Goal: Transaction & Acquisition: Download file/media

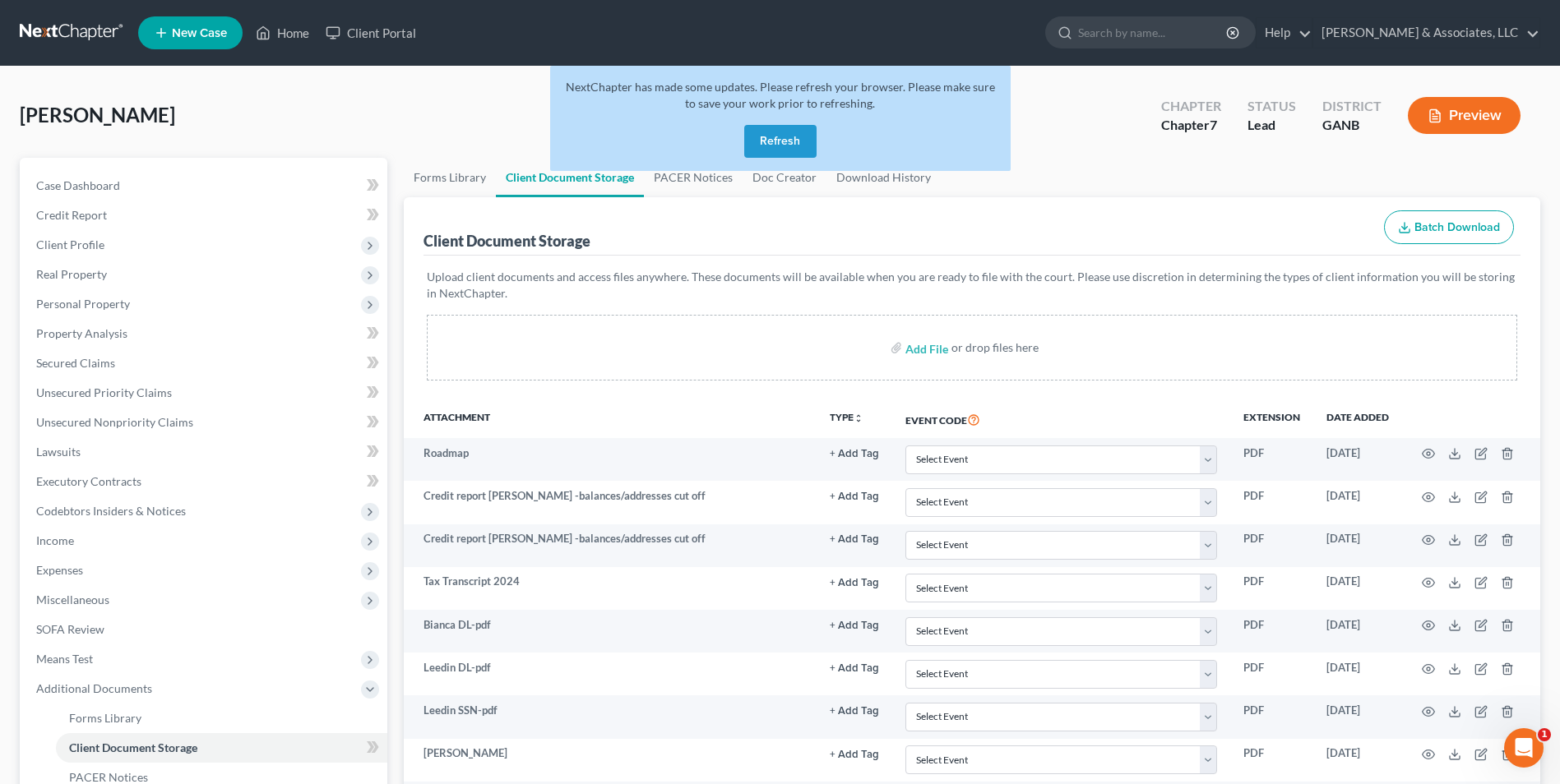
click at [768, 137] on button "Refresh" at bounding box center [780, 141] width 72 height 33
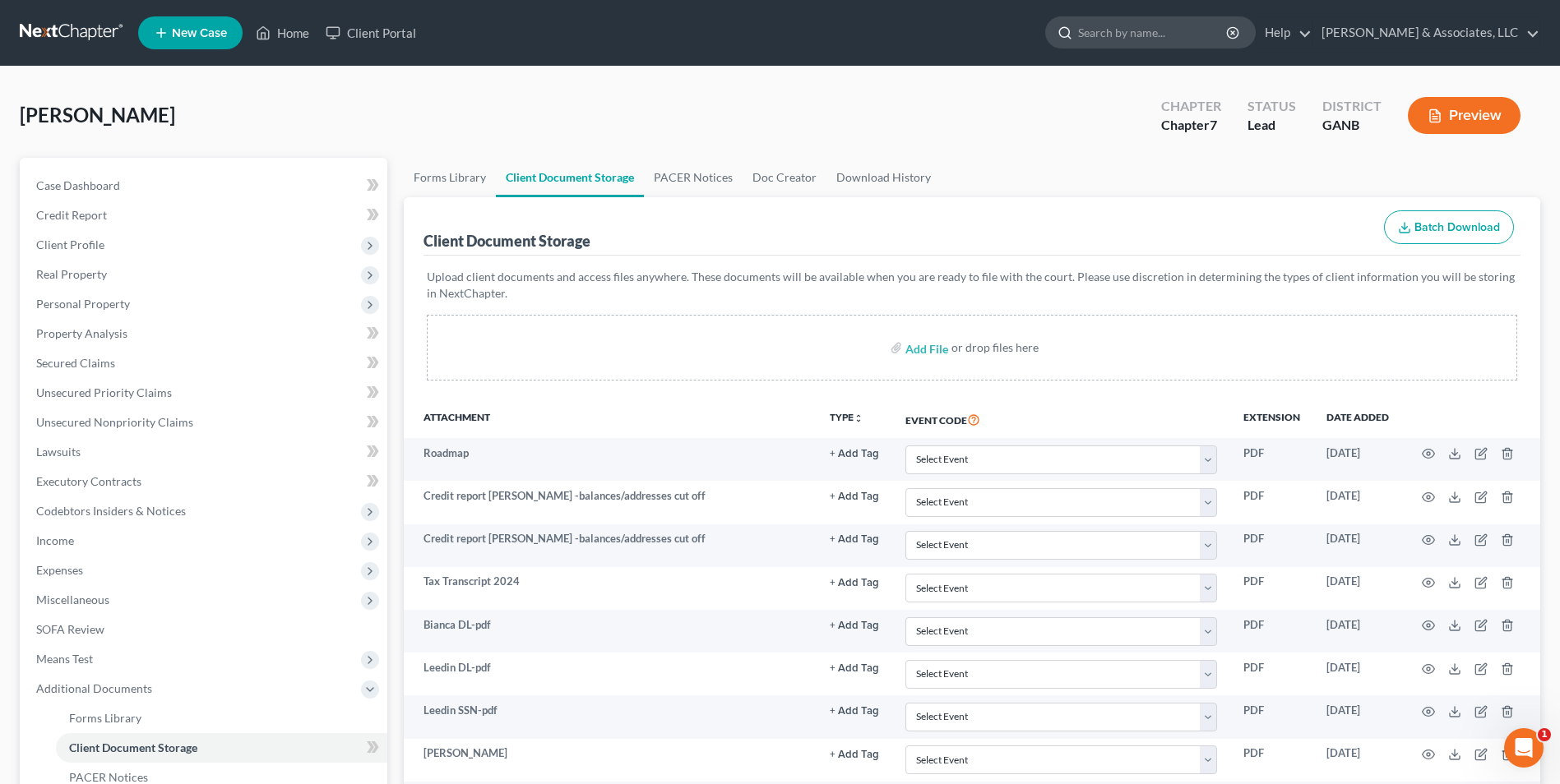
click at [1208, 30] on input "search" at bounding box center [1154, 32] width 151 height 30
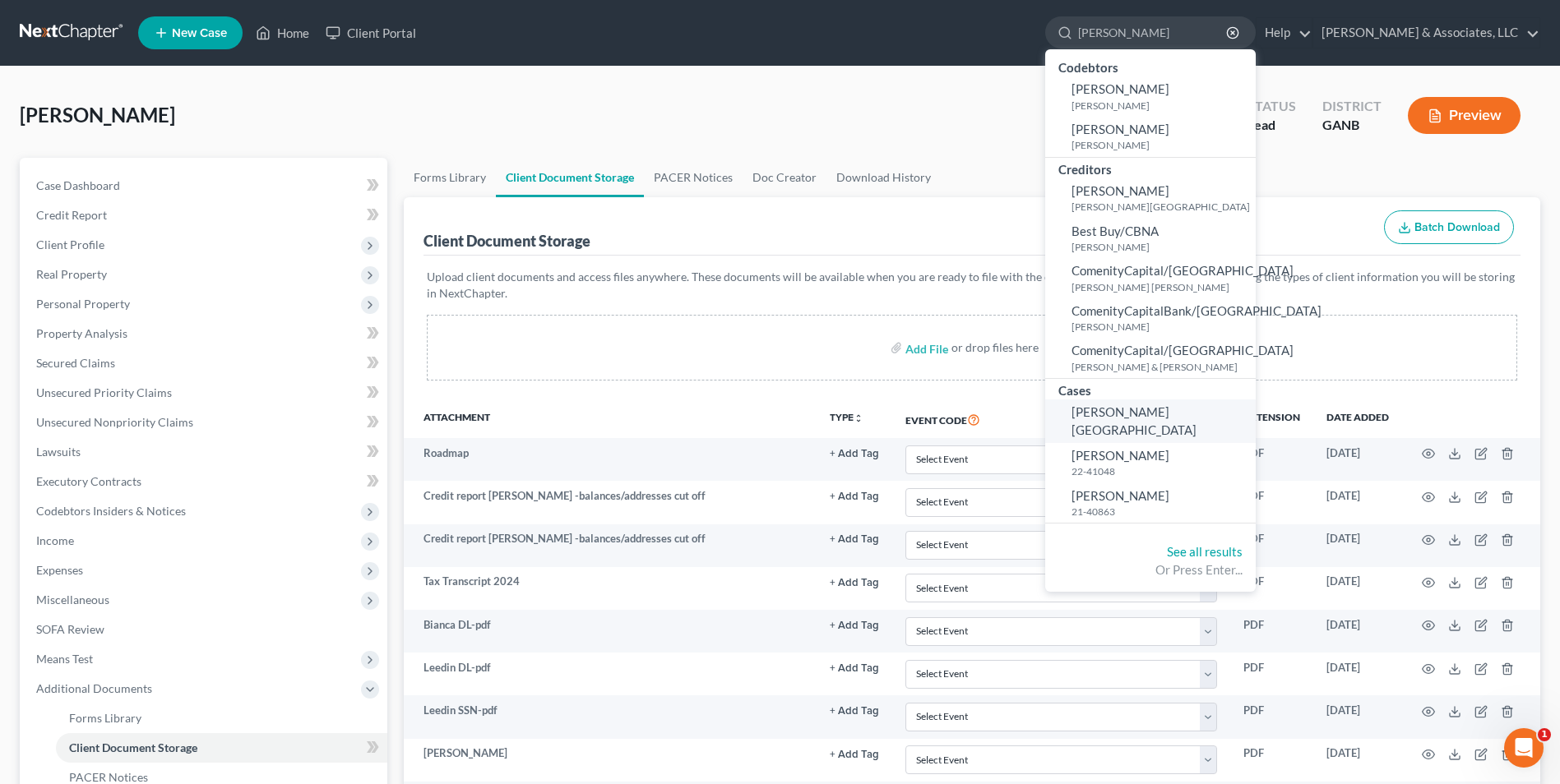
type input "[PERSON_NAME]"
click at [1168, 416] on span "[PERSON_NAME][GEOGRAPHIC_DATA]" at bounding box center [1134, 421] width 125 height 32
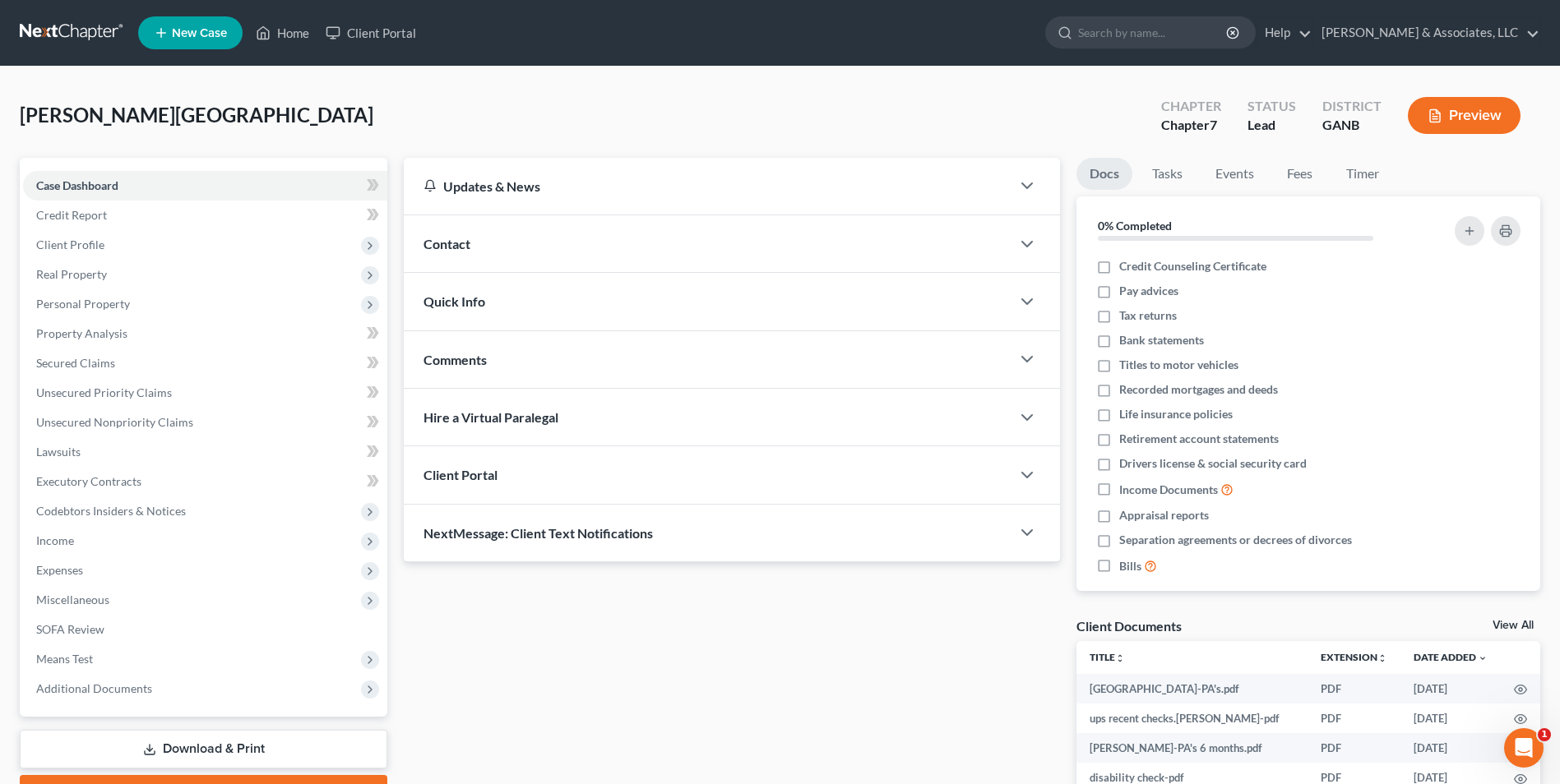
click at [1504, 621] on link "View All" at bounding box center [1514, 625] width 41 height 12
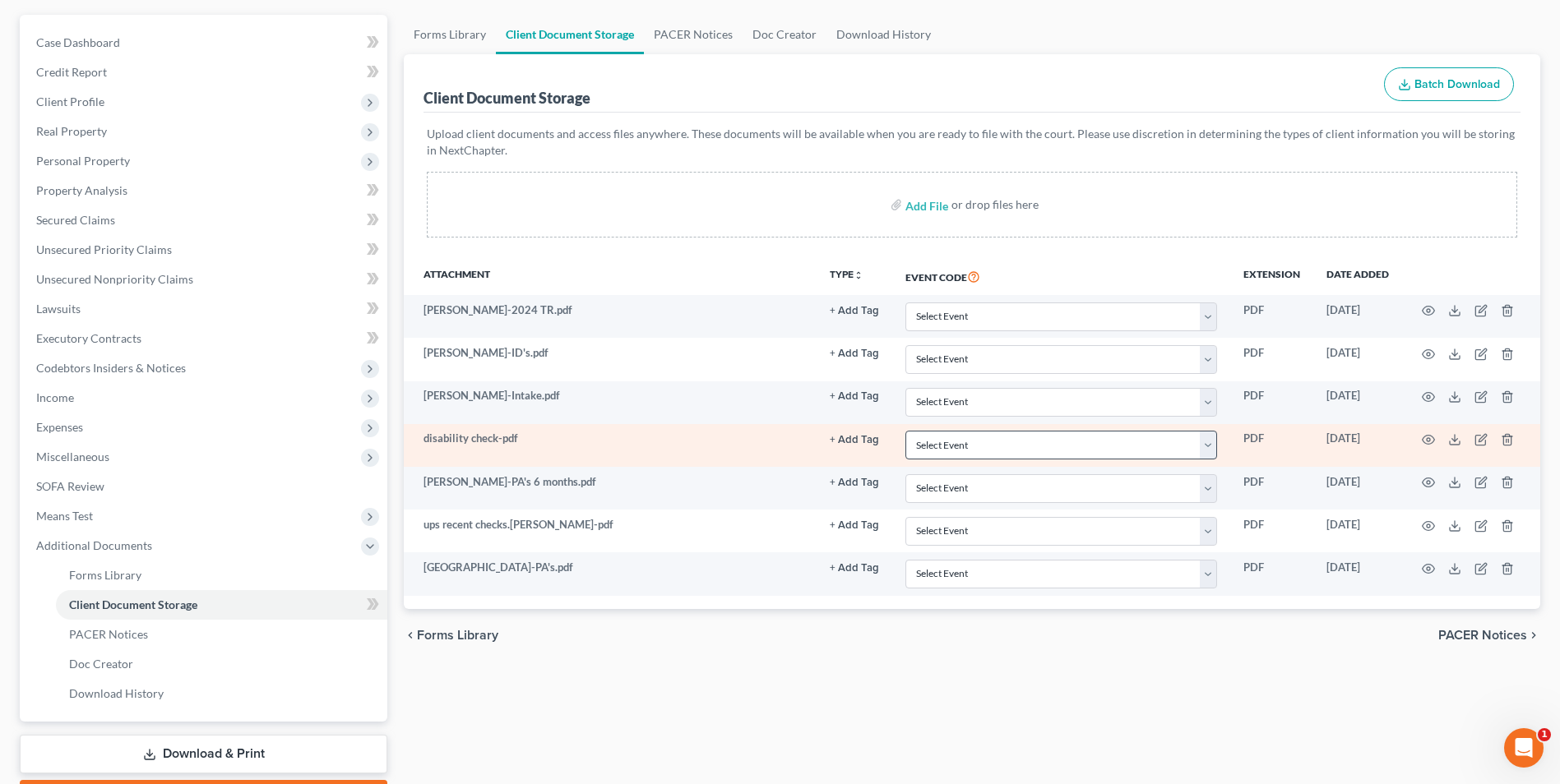
scroll to position [165, 0]
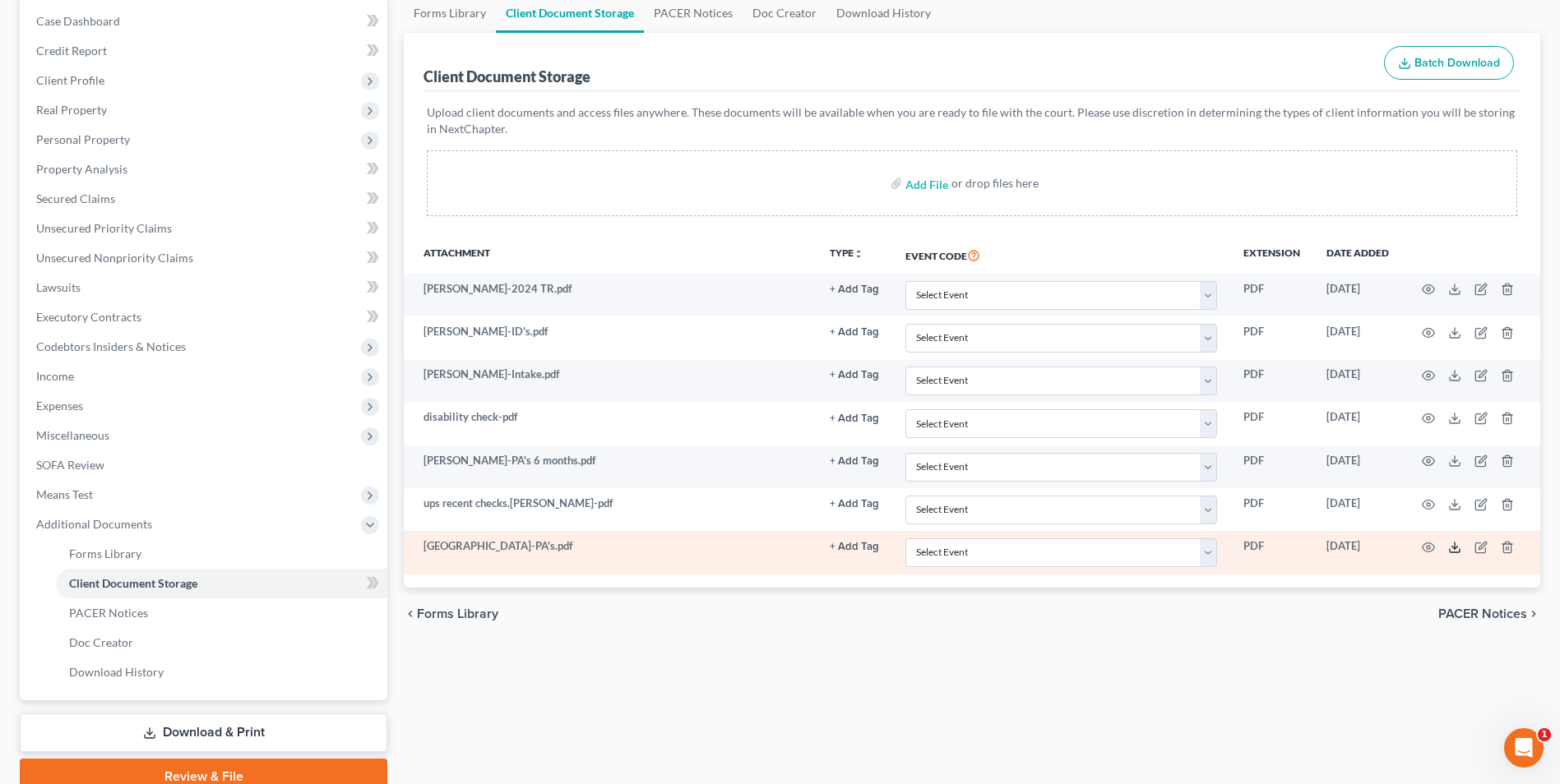
click at [1452, 545] on icon at bounding box center [1455, 547] width 13 height 13
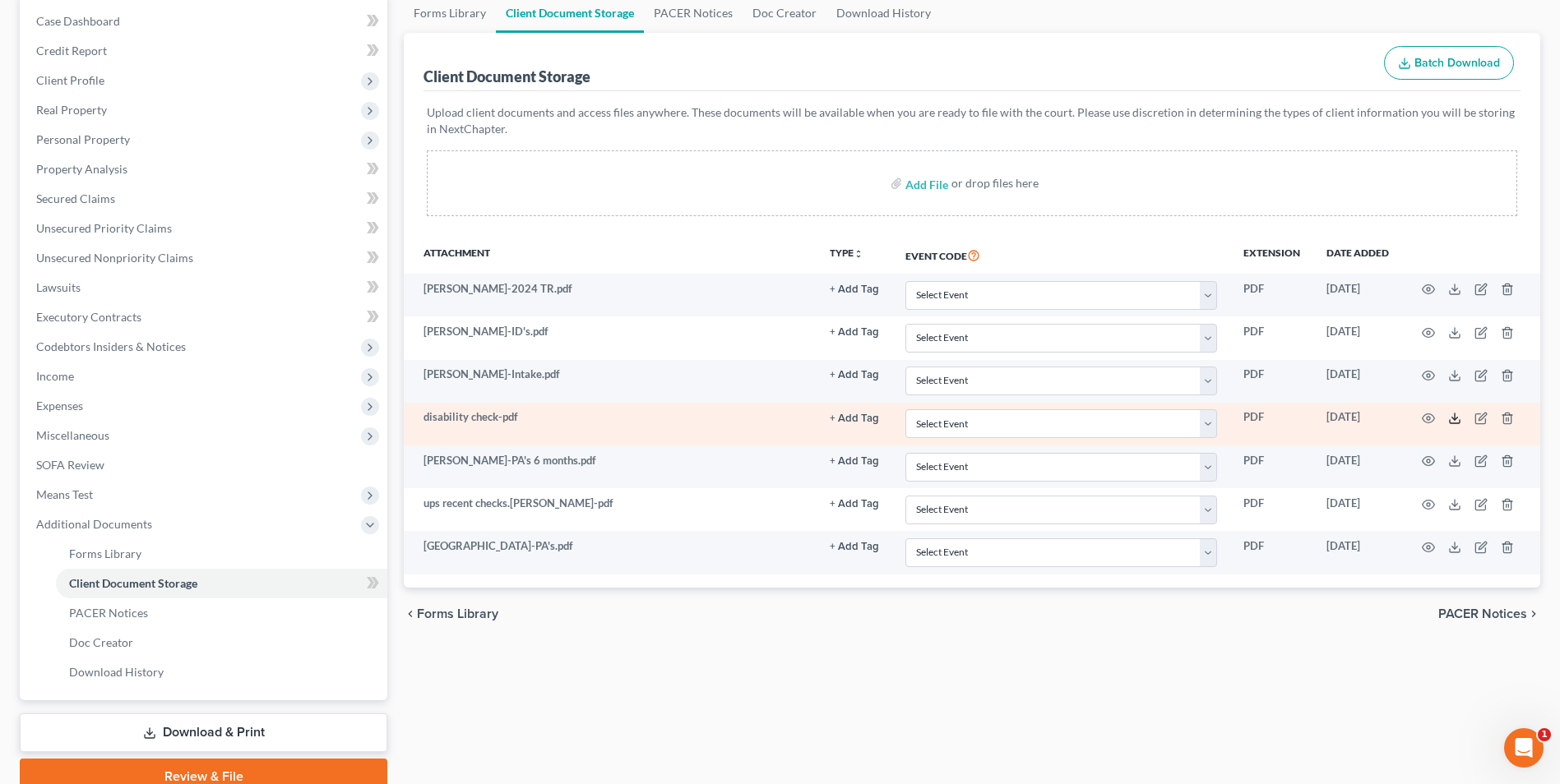
click at [1452, 418] on polyline at bounding box center [1455, 419] width 5 height 3
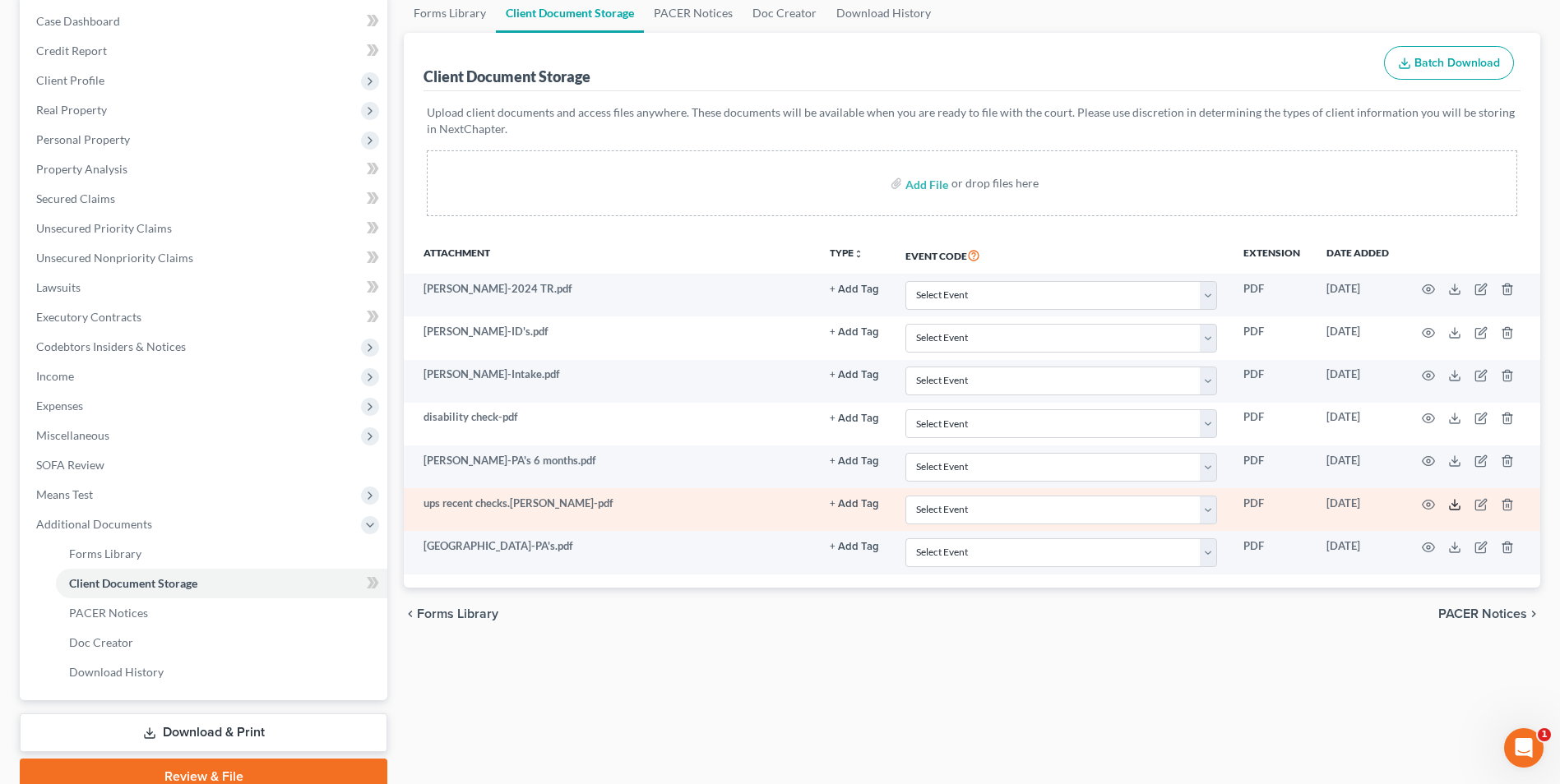
click at [1458, 504] on icon at bounding box center [1455, 504] width 13 height 13
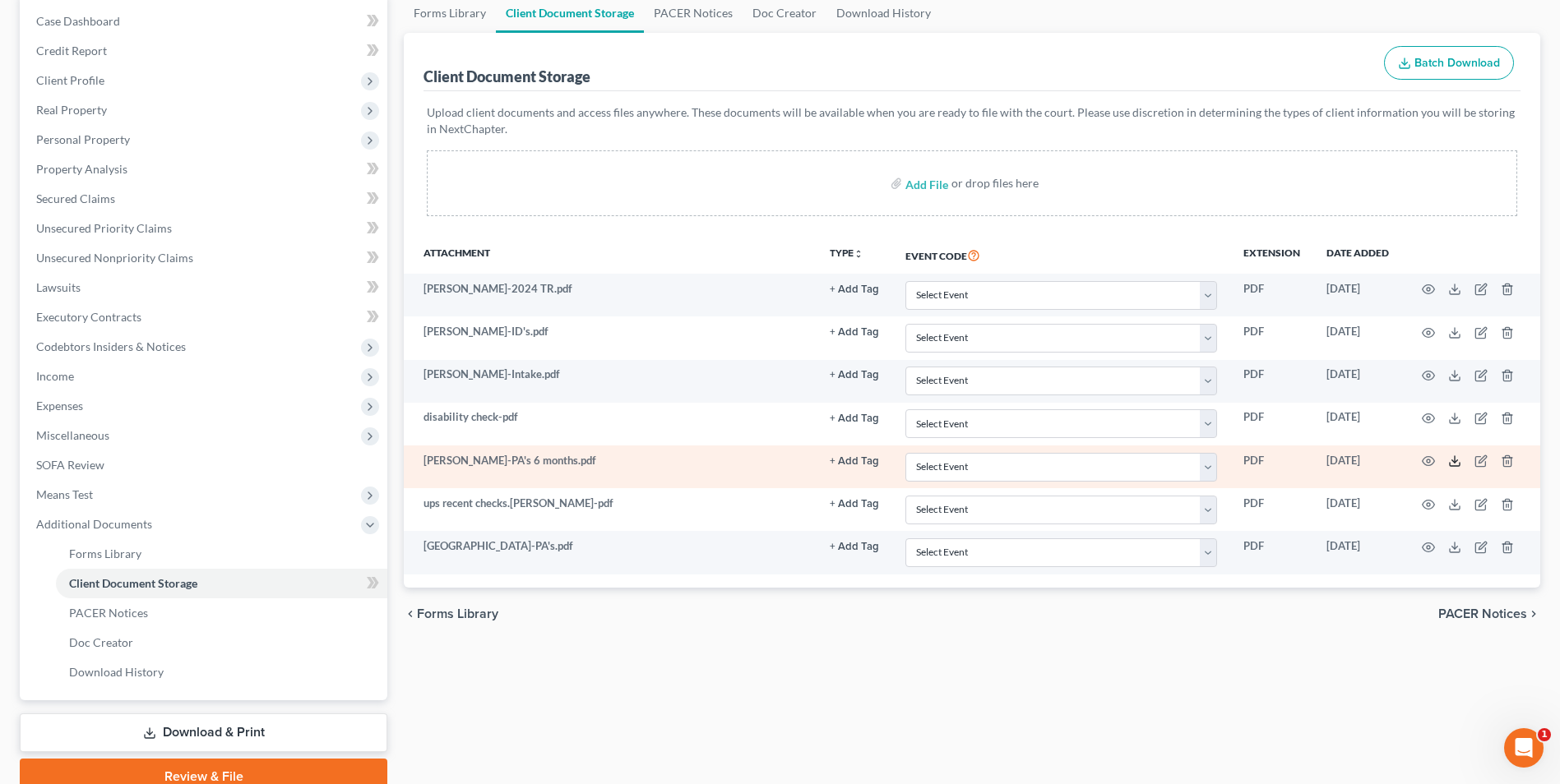
click at [1459, 466] on icon at bounding box center [1455, 464] width 10 height 4
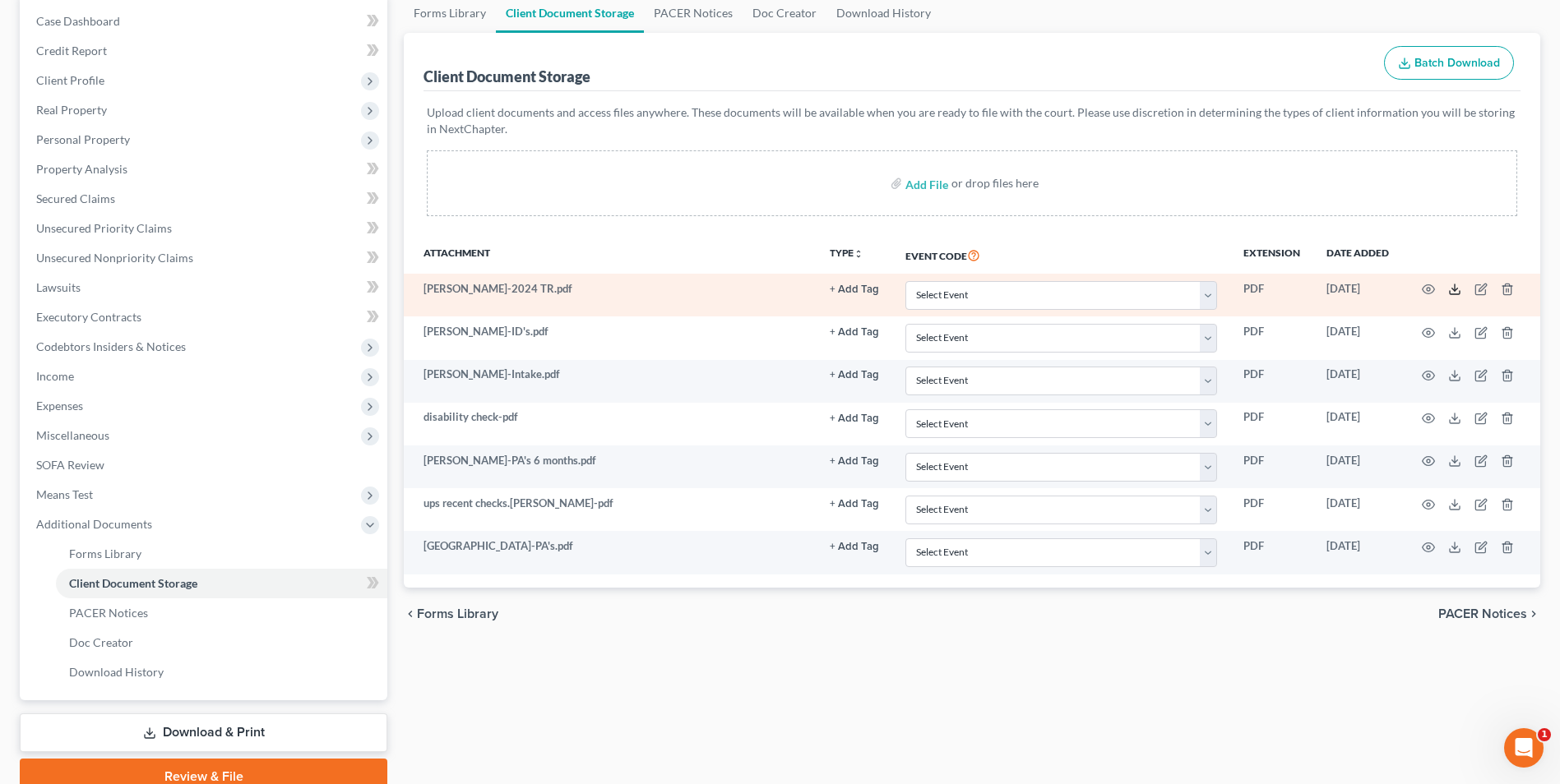
click at [1453, 293] on icon at bounding box center [1455, 289] width 13 height 13
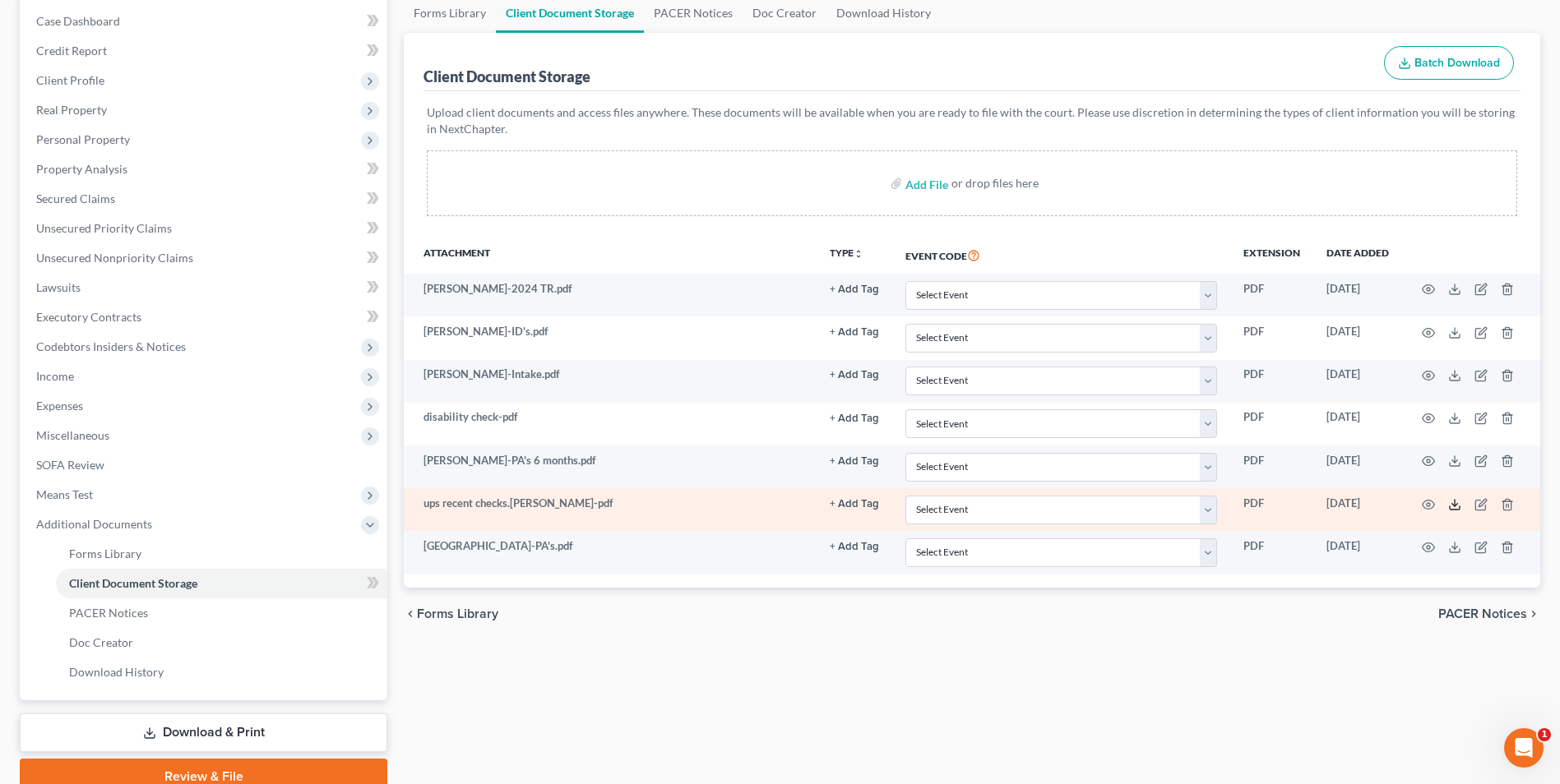
click at [1452, 503] on polyline at bounding box center [1455, 504] width 5 height 3
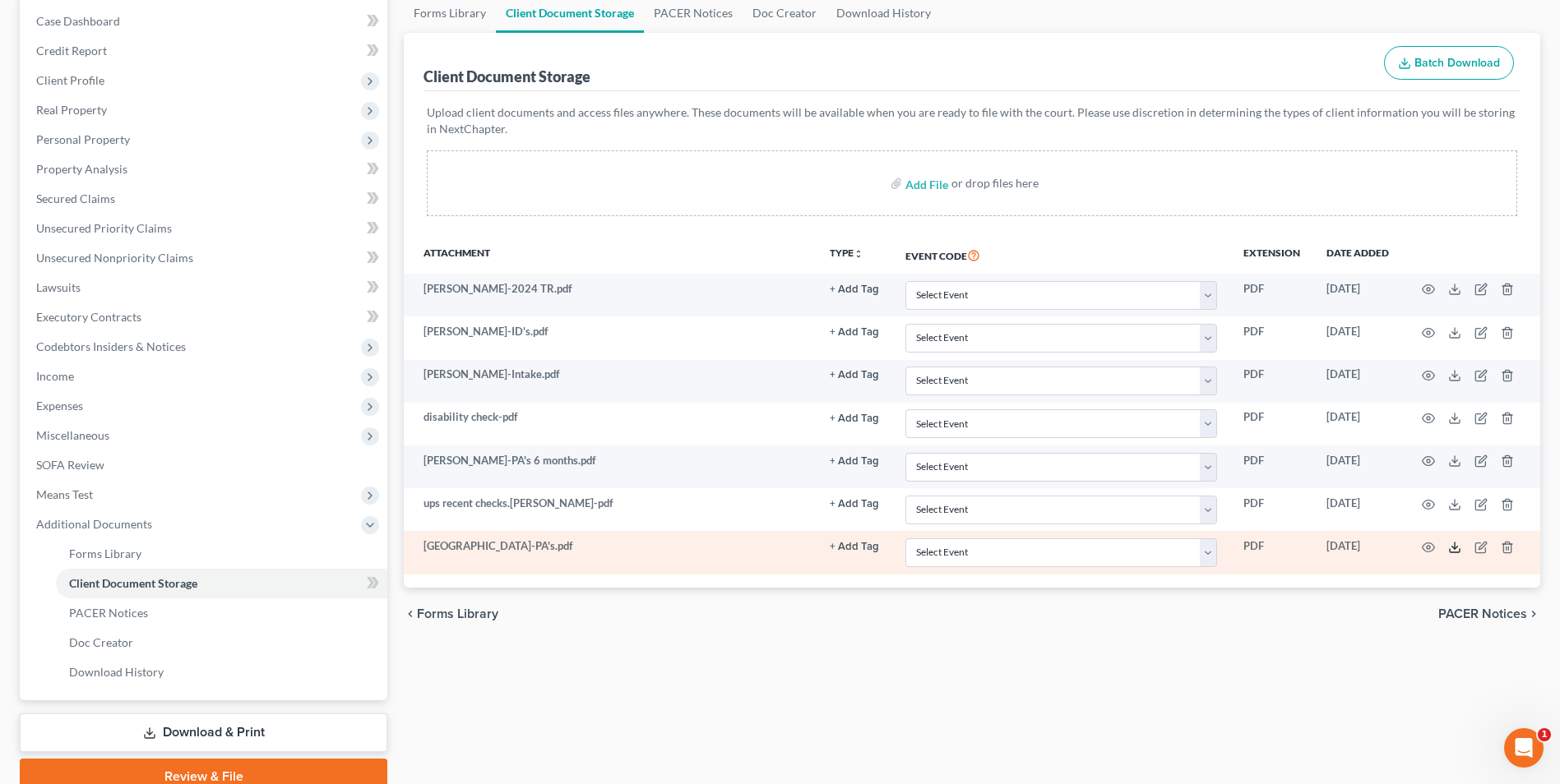
click at [1458, 543] on icon at bounding box center [1455, 547] width 13 height 13
